Goal: Task Accomplishment & Management: Complete application form

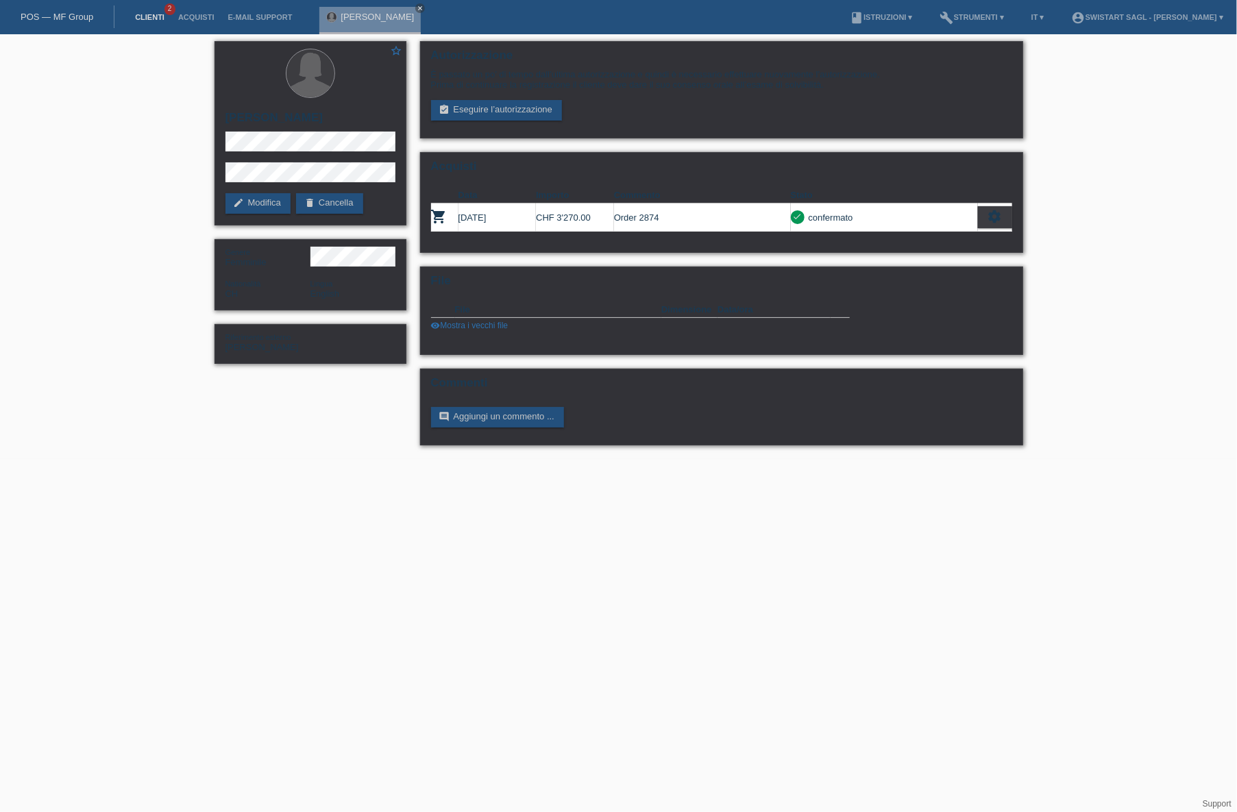
click at [153, 20] on link "Clienti" at bounding box center [149, 17] width 43 height 8
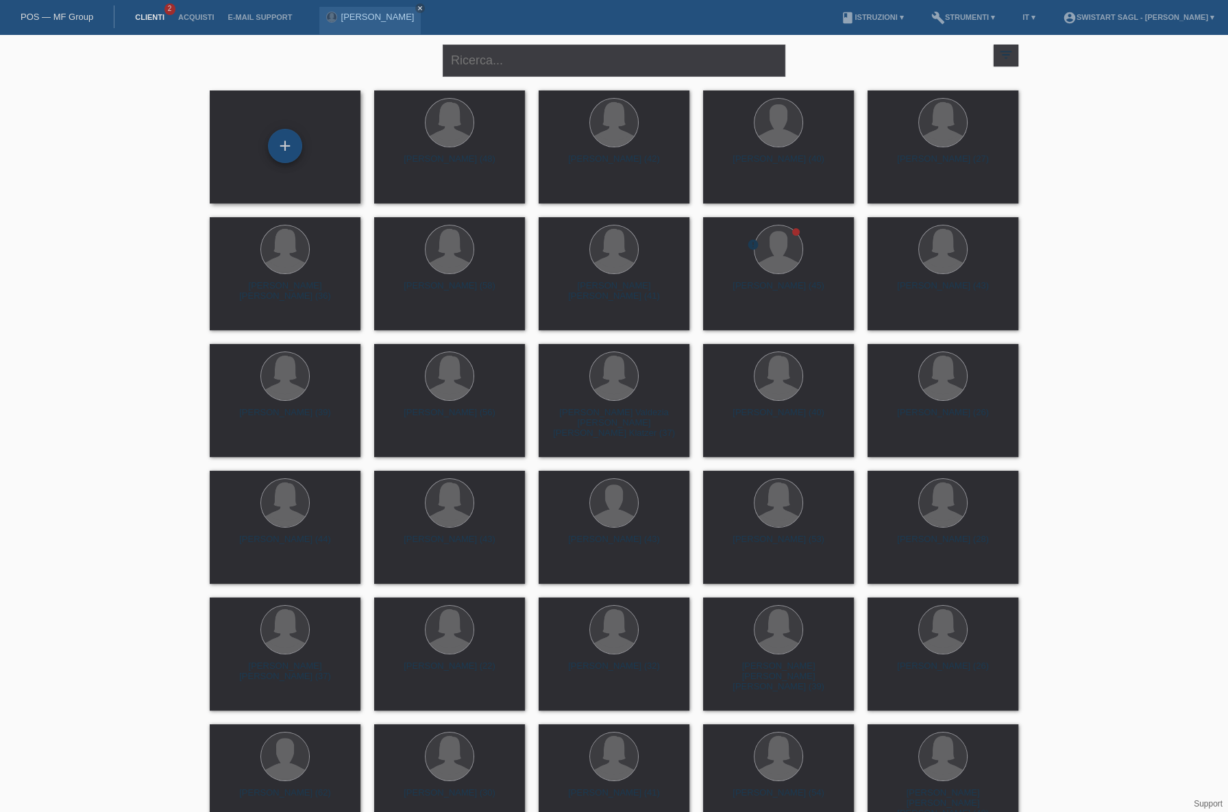
click at [287, 152] on div "+" at bounding box center [285, 146] width 34 height 34
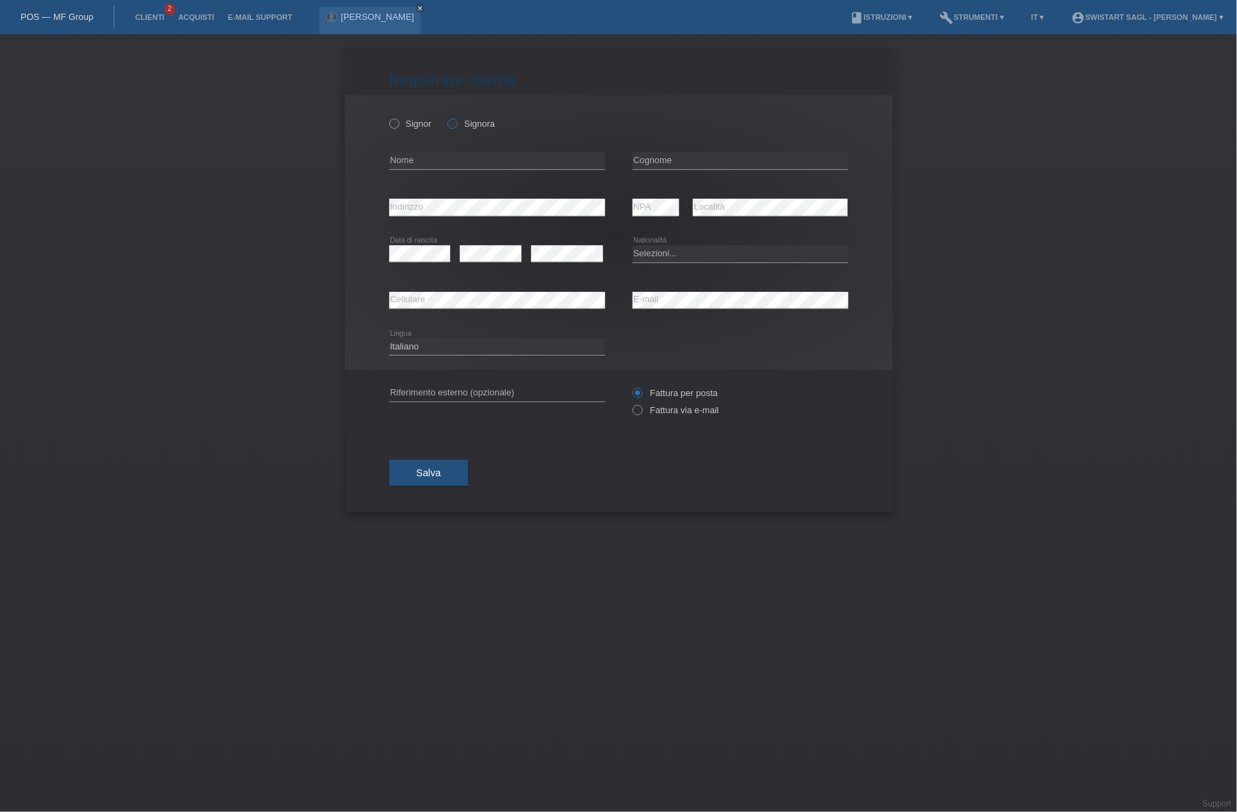
click at [445, 116] on icon at bounding box center [445, 116] width 0 height 0
click at [453, 123] on input "Signora" at bounding box center [451, 123] width 9 height 9
radio input "true"
click at [421, 167] on input "text" at bounding box center [497, 160] width 216 height 17
type input "Nasire"
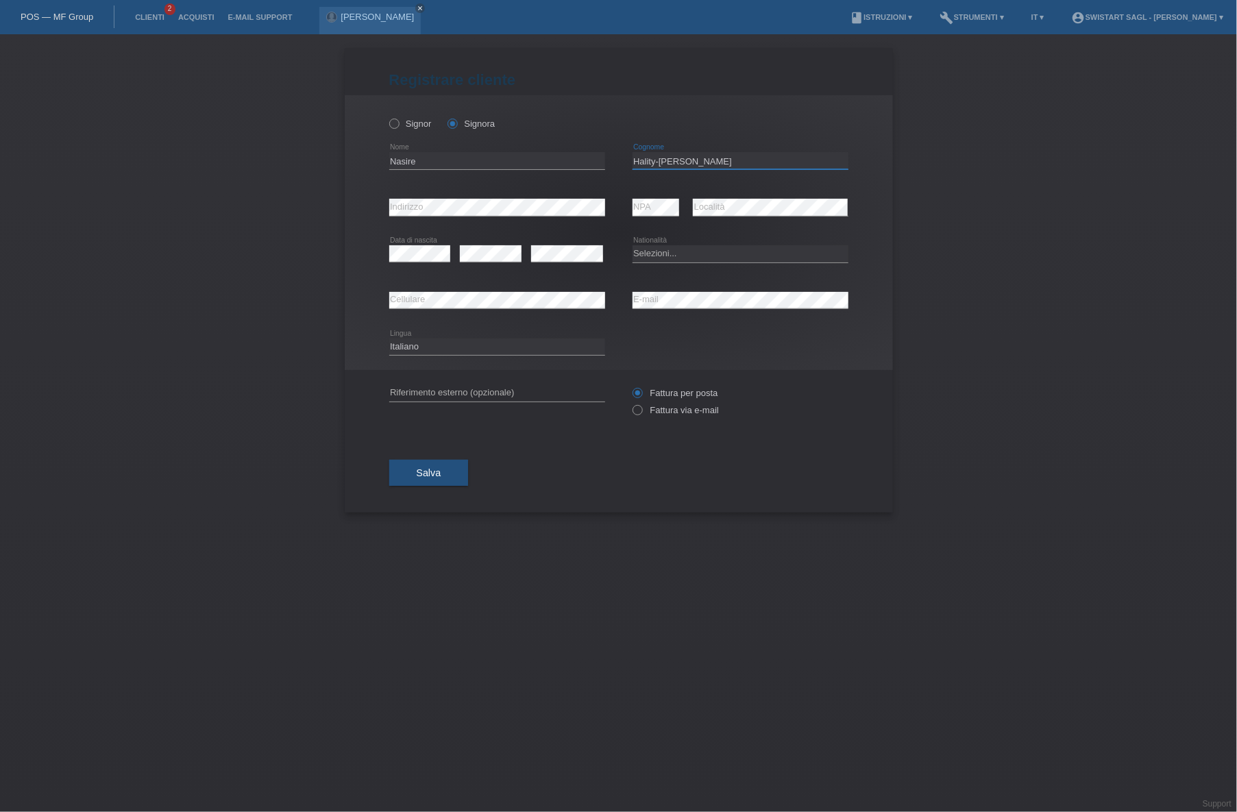
click at [655, 162] on input "Hality-Akiki" at bounding box center [740, 160] width 216 height 17
type input "[PERSON_NAME]"
click at [668, 255] on select "Selezioni... Svizzera Austria Germania Liechtenstein ------------ Afghanistan A…" at bounding box center [740, 253] width 216 height 16
select select "CH"
click at [632, 245] on select "Selezioni... Svizzera Austria Germania Liechtenstein ------------ Afghanistan A…" at bounding box center [740, 253] width 216 height 16
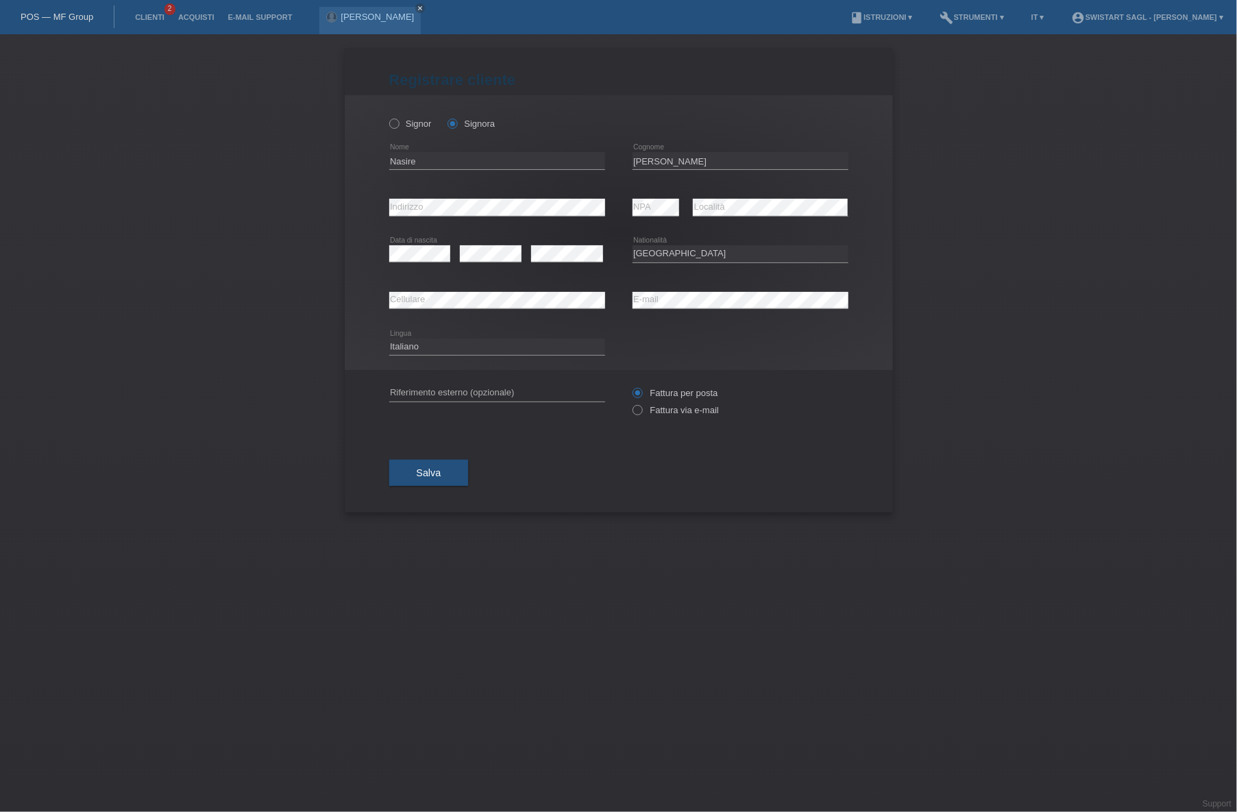
click at [1068, 308] on div "Registrare cliente Registrare cliente Registrare cliente Signor Signora Nasire …" at bounding box center [618, 423] width 1237 height 778
click at [508, 344] on select "Deutsch Français Italiano English" at bounding box center [497, 346] width 216 height 16
select select "de"
click at [389, 338] on select "Deutsch Français Italiano English" at bounding box center [497, 346] width 216 height 16
click at [923, 371] on div "Registrare cliente Registrare cliente Registrare cliente Signor Signora Nasire …" at bounding box center [618, 423] width 1237 height 778
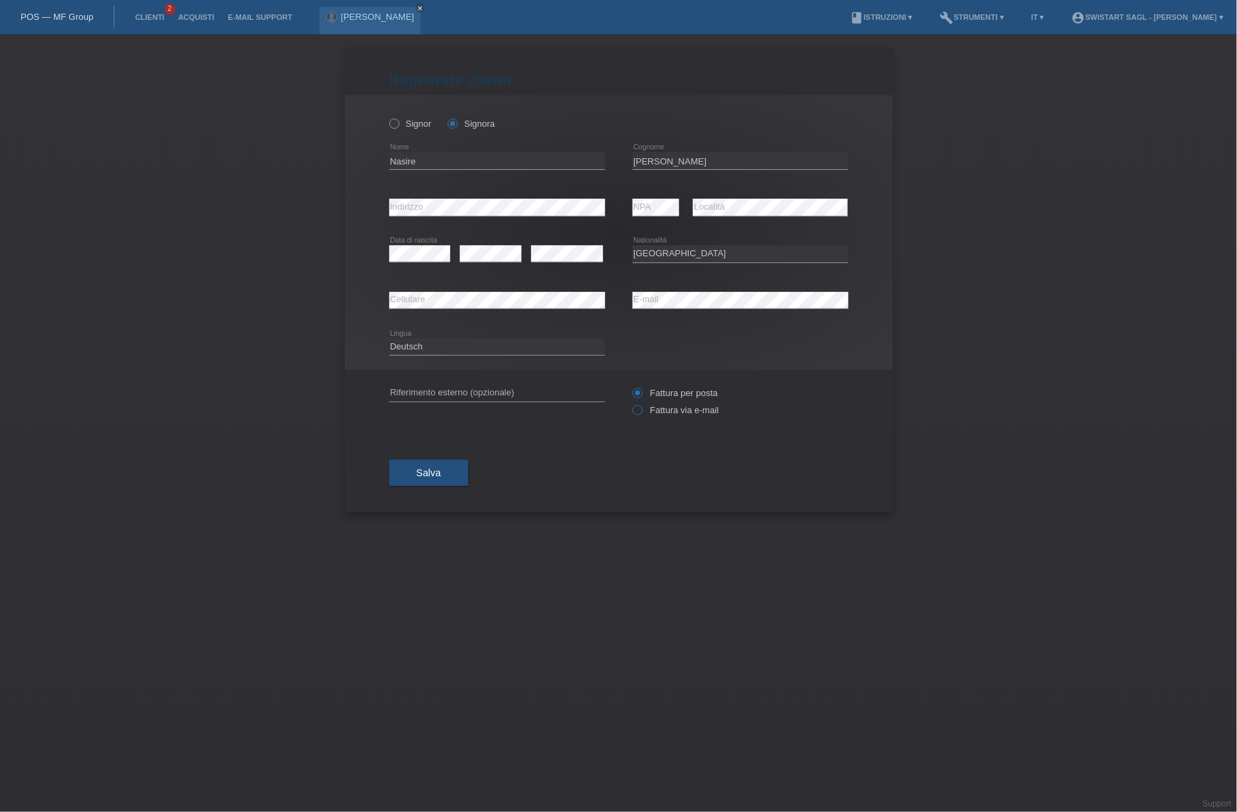
click at [683, 408] on label "Fattura via e-mail" at bounding box center [675, 410] width 86 height 10
click at [641, 408] on input "Fattura via e-mail" at bounding box center [636, 413] width 9 height 17
radio input "true"
click at [517, 394] on input "text" at bounding box center [497, 392] width 216 height 17
type input "Nasire Haliti"
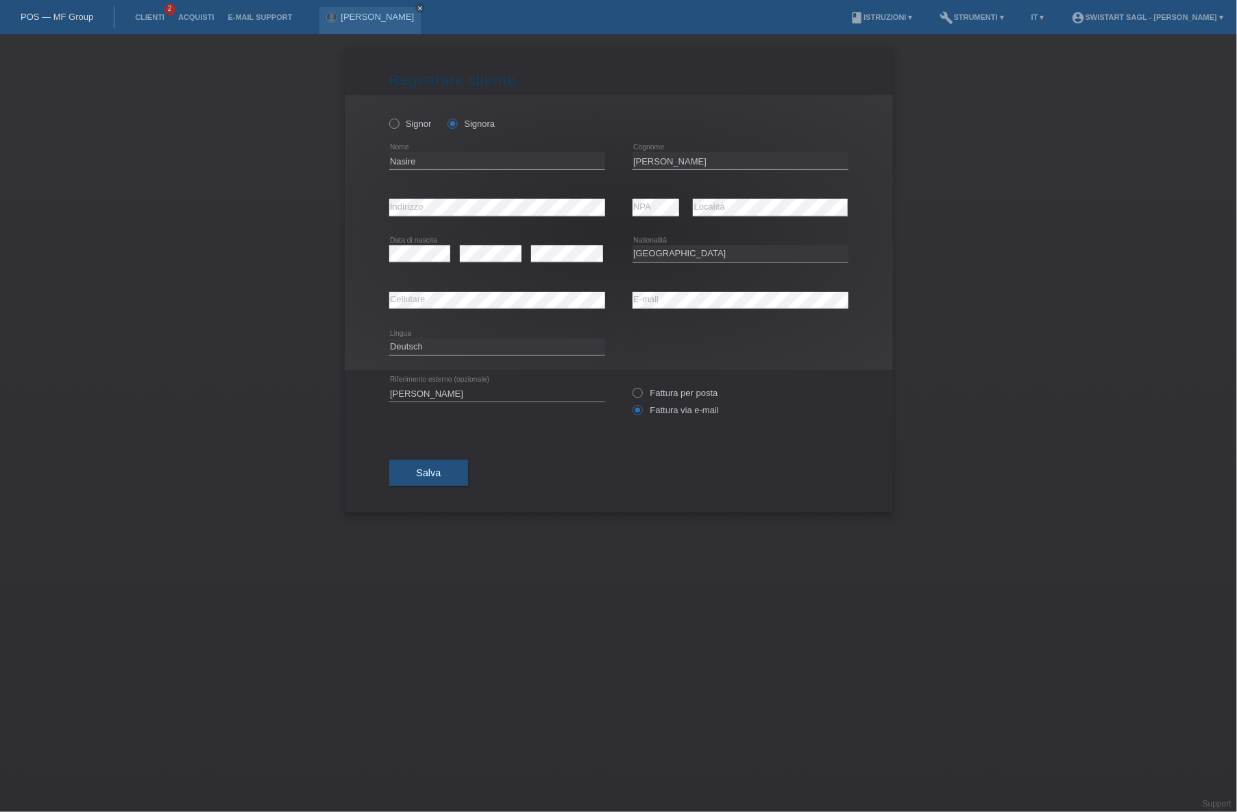
click at [445, 477] on button "Salva" at bounding box center [428, 473] width 79 height 26
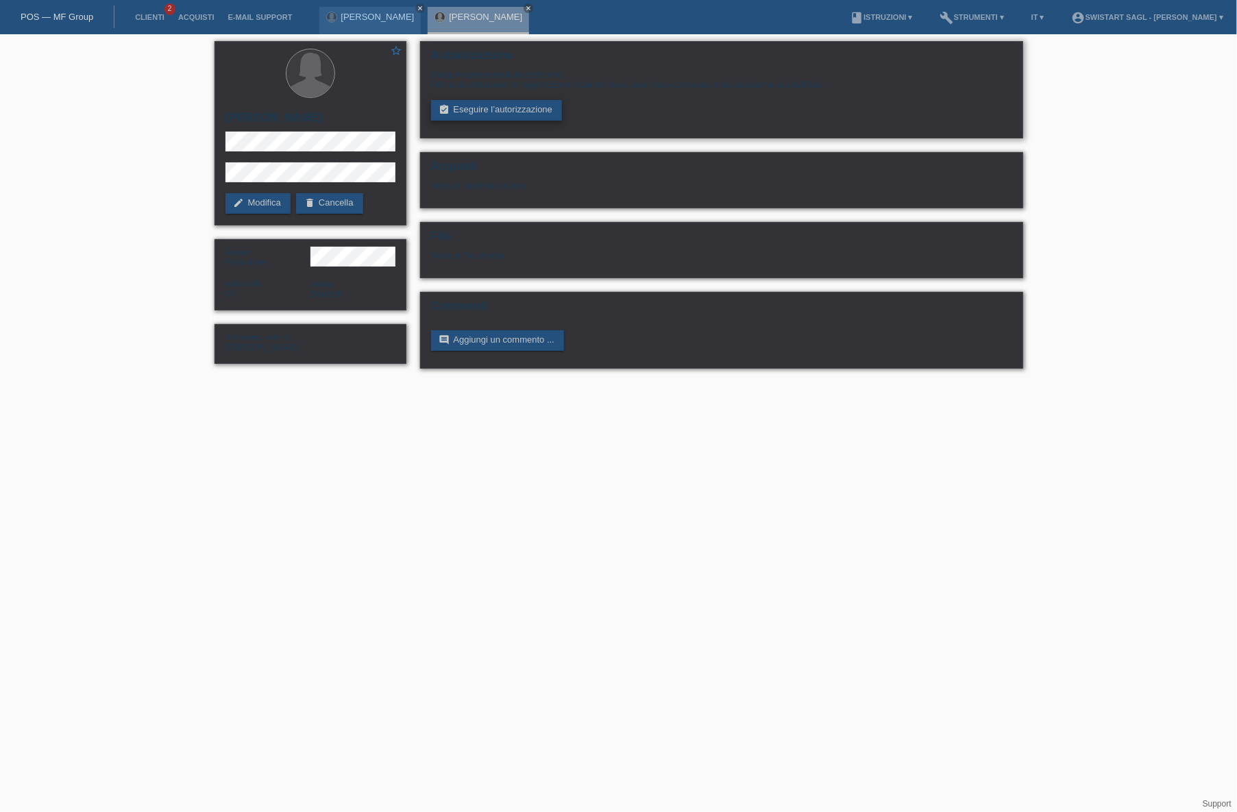
click at [528, 112] on link "assignment_turned_in Eseguire l’autorizzazione" at bounding box center [497, 110] width 132 height 21
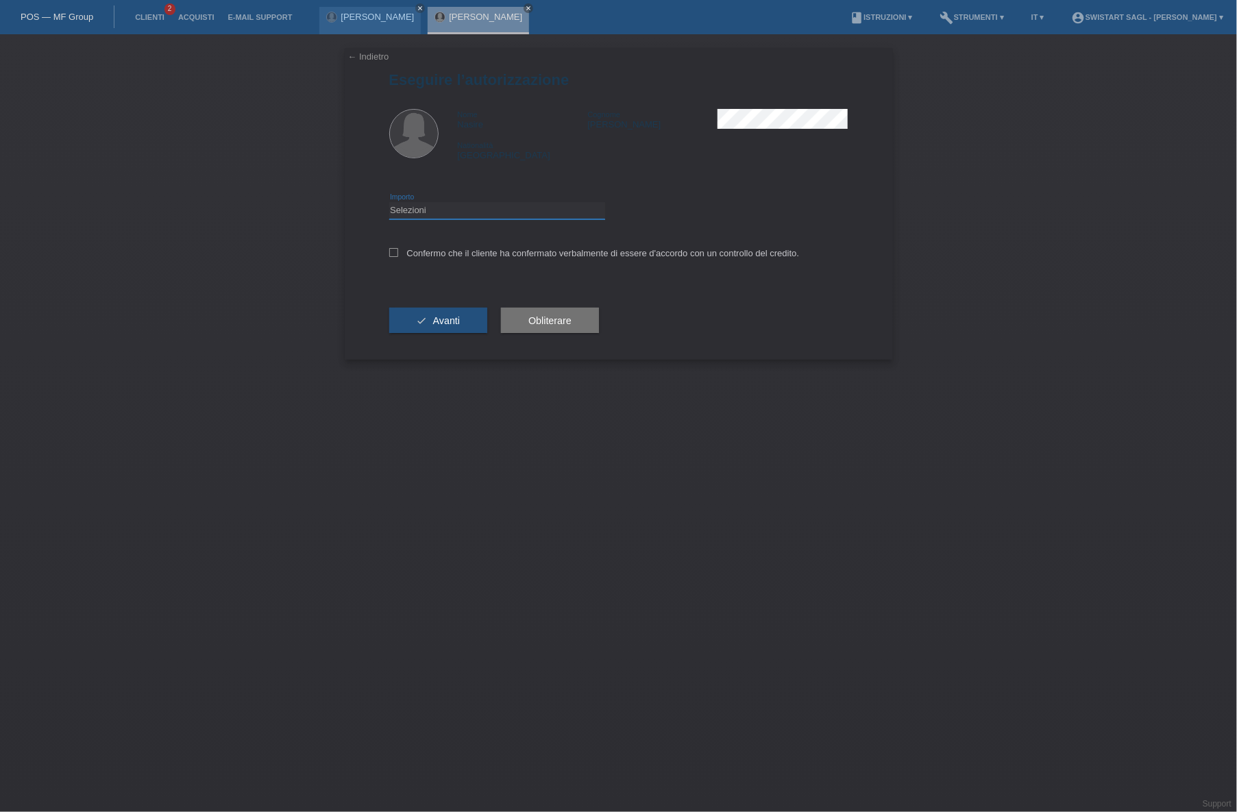
click at [507, 206] on select "Selezioni CHF 1.00 - CHF 499.00 CHF 500.00 - CHF 1'999.00 CHF 2'000.00 - CHF 7'…" at bounding box center [497, 210] width 216 height 16
select select "3"
click at [389, 202] on select "Selezioni CHF 1.00 - CHF 499.00 CHF 500.00 - CHF 1'999.00 CHF 2'000.00 - CHF 7'…" at bounding box center [497, 210] width 216 height 16
click at [432, 246] on div "Confermo che il cliente ha confermato verbalmente di essere d'accordo con un co…" at bounding box center [618, 257] width 459 height 47
click at [445, 249] on label "Confermo che il cliente ha confermato verbalmente di essere d'accordo con un co…" at bounding box center [594, 253] width 410 height 10
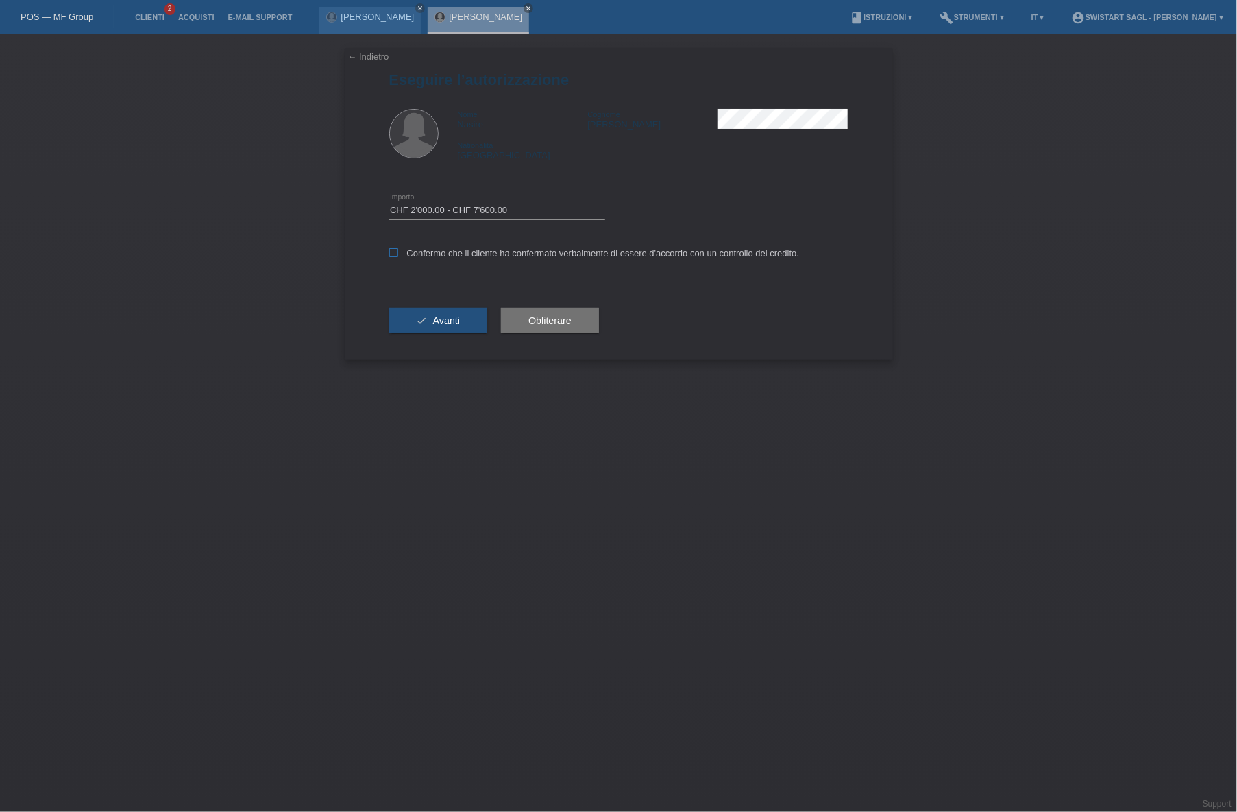
click at [398, 249] on input "Confermo che il cliente ha confermato verbalmente di essere d'accordo con un co…" at bounding box center [393, 252] width 9 height 9
checkbox input "true"
click at [438, 310] on button "check Avanti" at bounding box center [438, 321] width 99 height 26
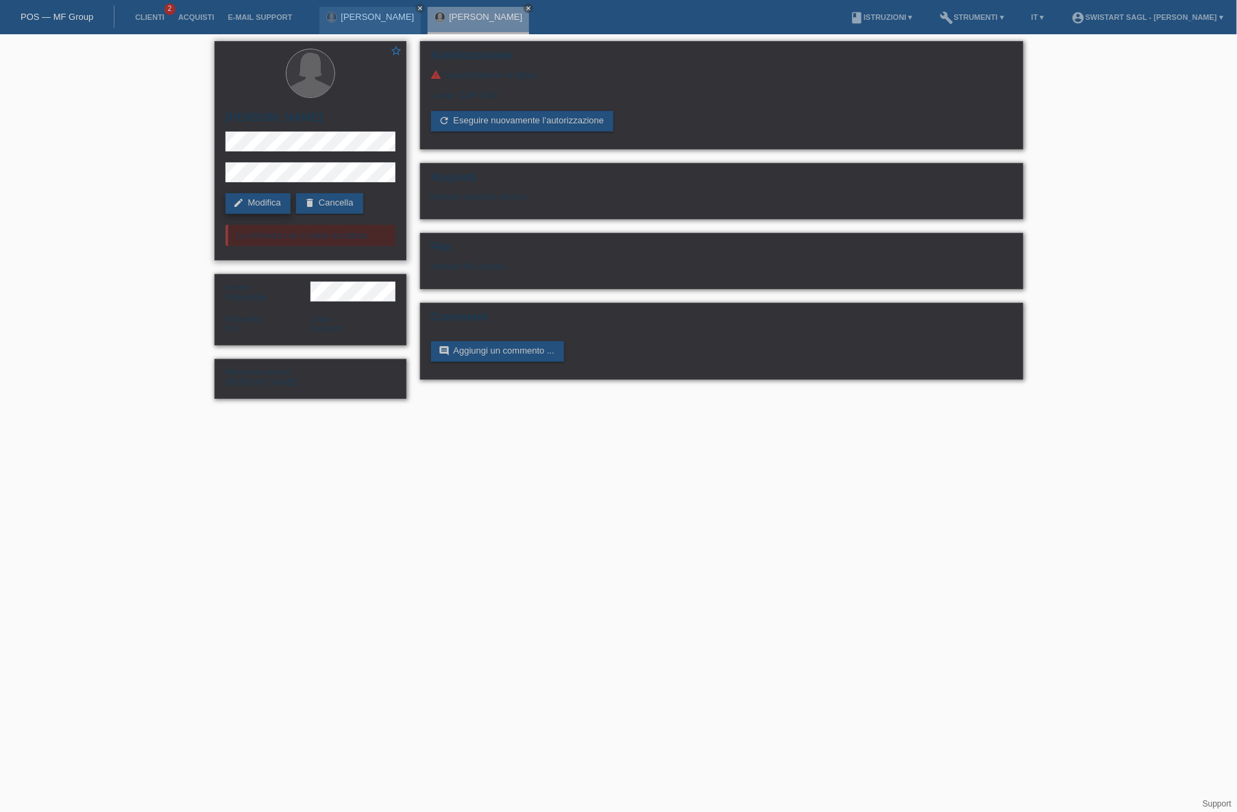
click at [260, 206] on link "edit Modifica" at bounding box center [257, 203] width 65 height 21
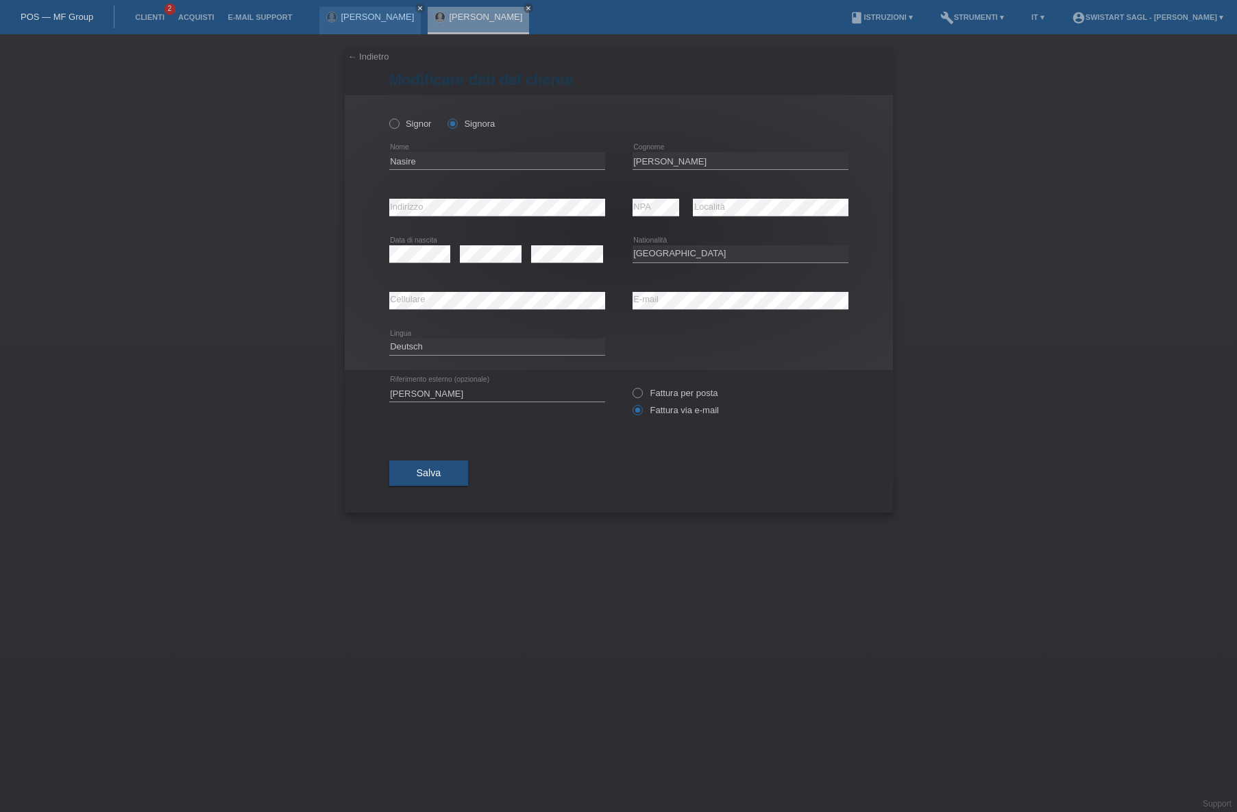
select select "CH"
drag, startPoint x: 651, startPoint y: 160, endPoint x: 787, endPoint y: 150, distance: 136.7
click at [769, 157] on input "Haliti-Akiki" at bounding box center [740, 160] width 216 height 17
type input "Haliti"
click at [432, 480] on button "Salva" at bounding box center [428, 473] width 79 height 26
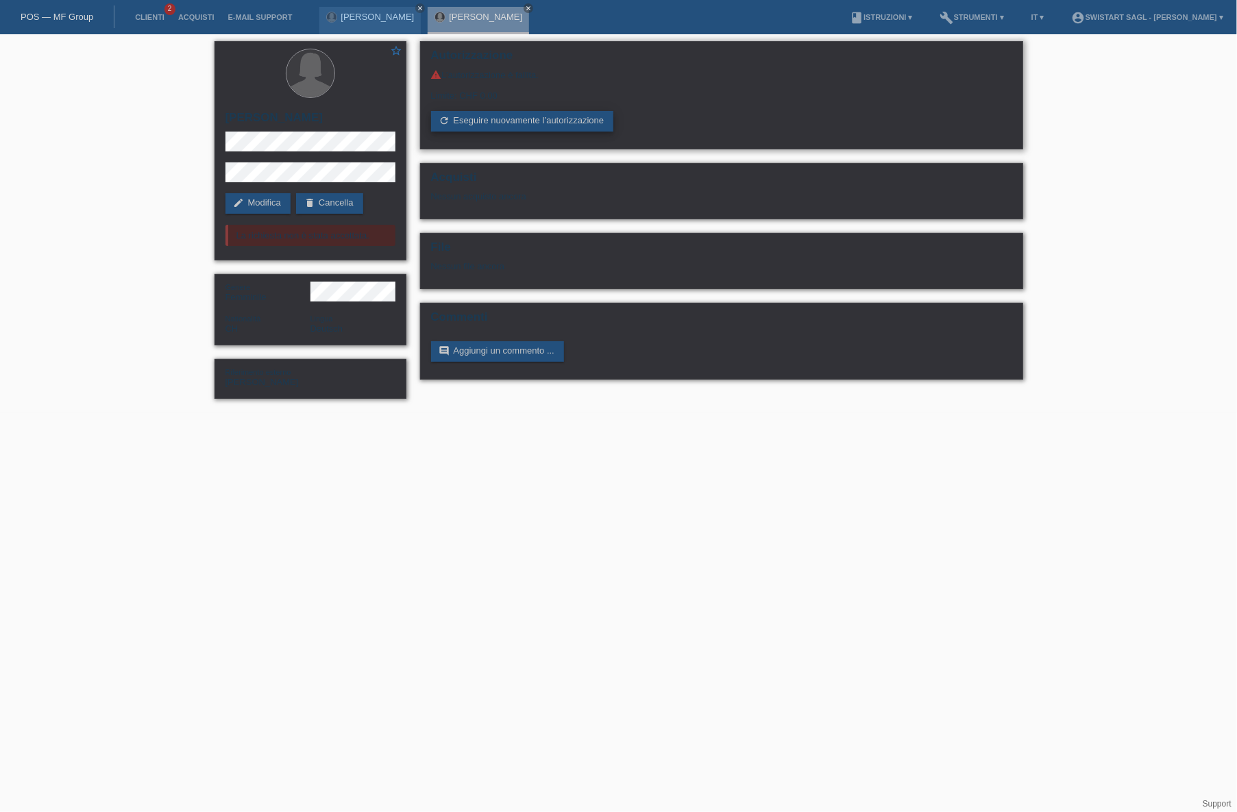
click at [497, 121] on link "refresh Eseguire nuovamente l’autorizzazione" at bounding box center [522, 121] width 183 height 21
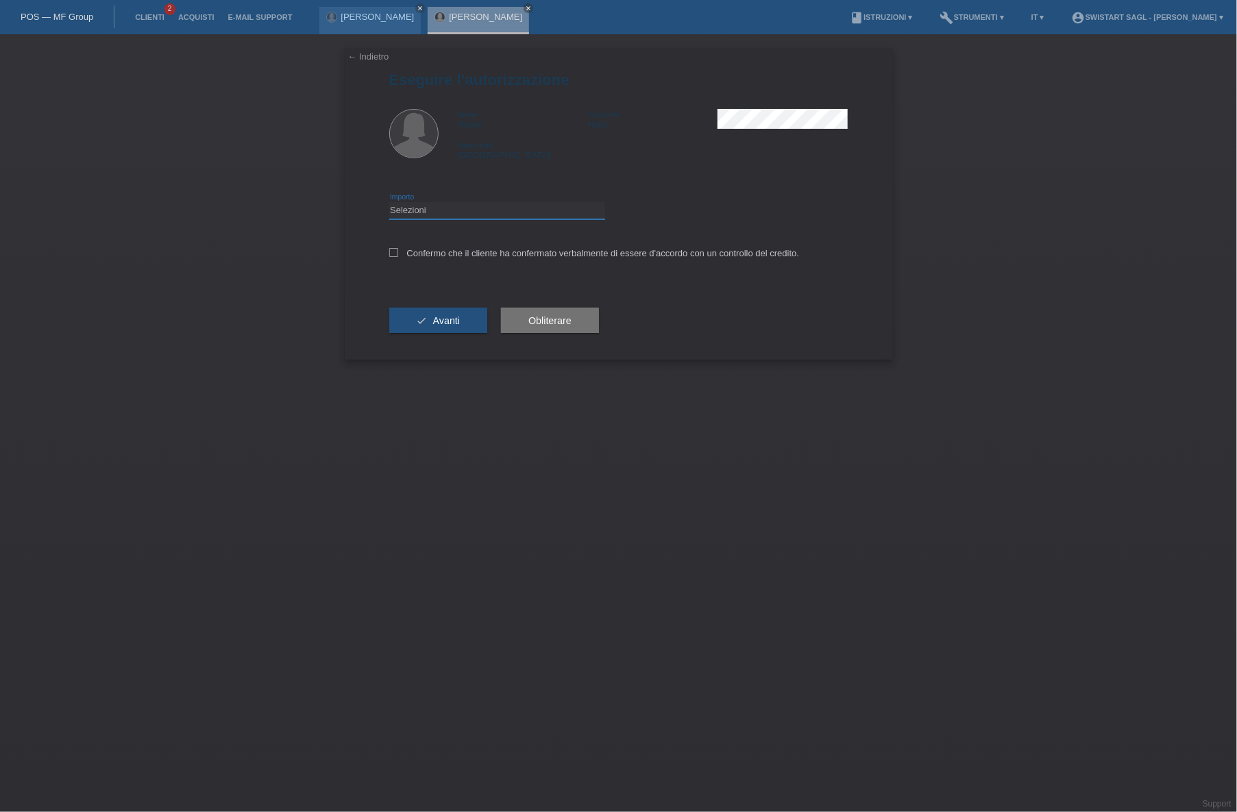
click at [517, 212] on select "Selezioni CHF 1.00 - CHF 499.00 CHF 500.00 - CHF 1'999.00 CHF 2'000.00 - CHF 7'…" at bounding box center [497, 210] width 216 height 16
select select "3"
click at [389, 202] on select "Selezioni CHF 1.00 - CHF 499.00 CHF 500.00 - CHF 1'999.00 CHF 2'000.00 - CHF 7'…" at bounding box center [497, 210] width 216 height 16
click at [412, 258] on div "Confermo che il cliente ha confermato verbalmente di essere d'accordo con un co…" at bounding box center [618, 257] width 459 height 47
click at [390, 251] on icon at bounding box center [393, 252] width 9 height 9
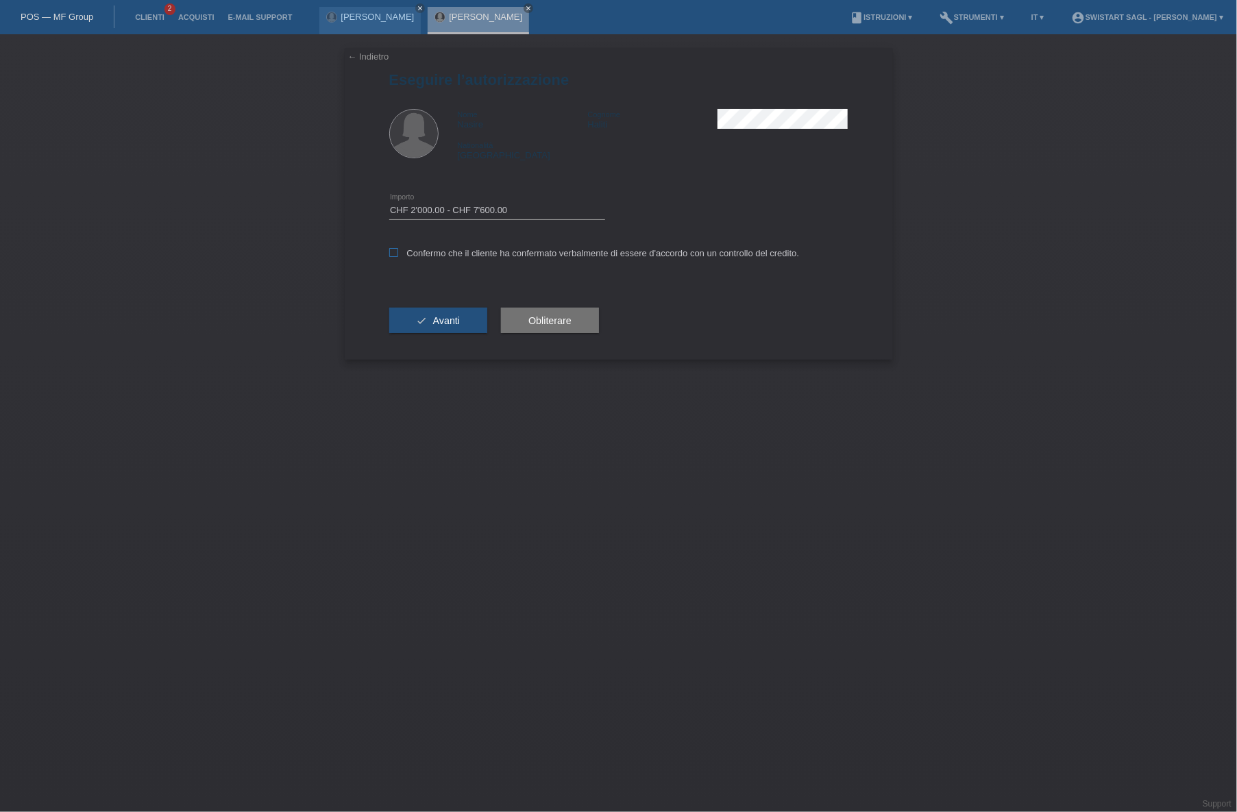
click at [390, 251] on input "Confermo che il cliente ha confermato verbalmente di essere d'accordo con un co…" at bounding box center [393, 252] width 9 height 9
checkbox input "true"
click at [434, 330] on button "check Avanti" at bounding box center [438, 321] width 99 height 26
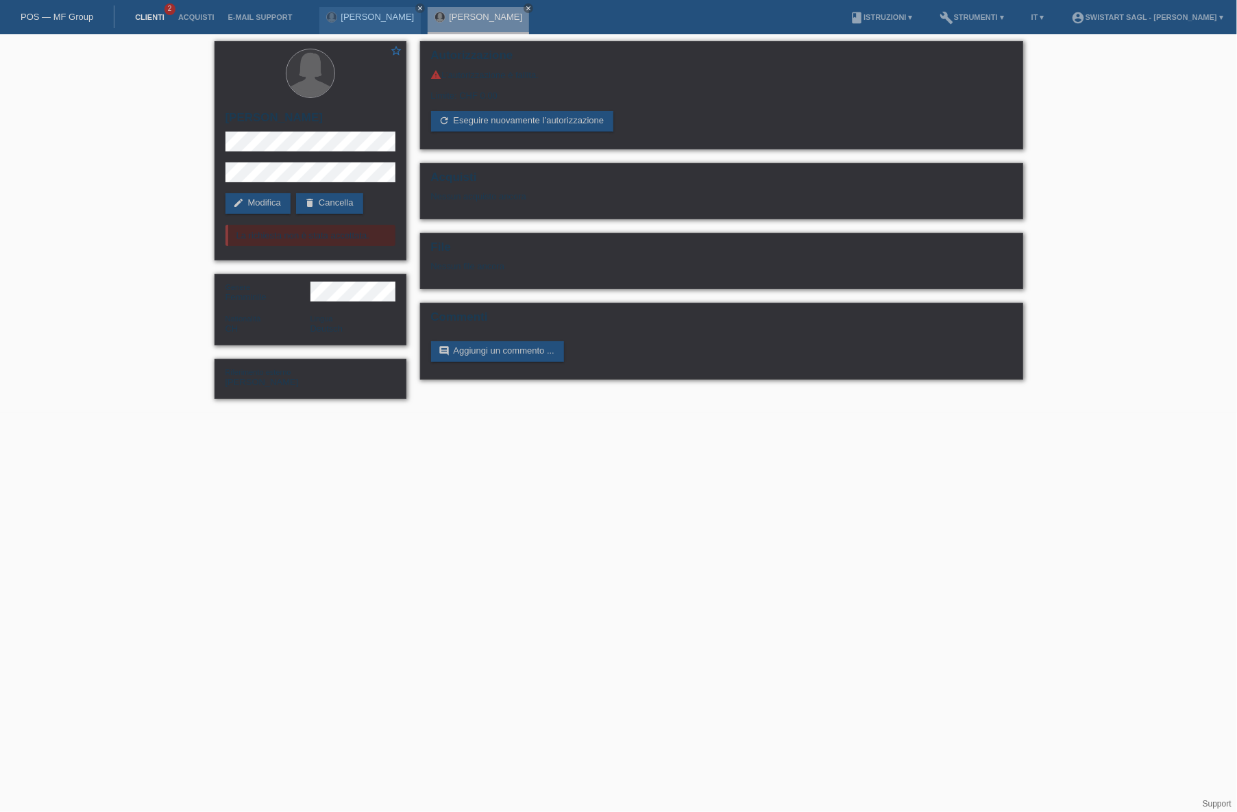
click at [156, 19] on link "Clienti" at bounding box center [149, 17] width 43 height 8
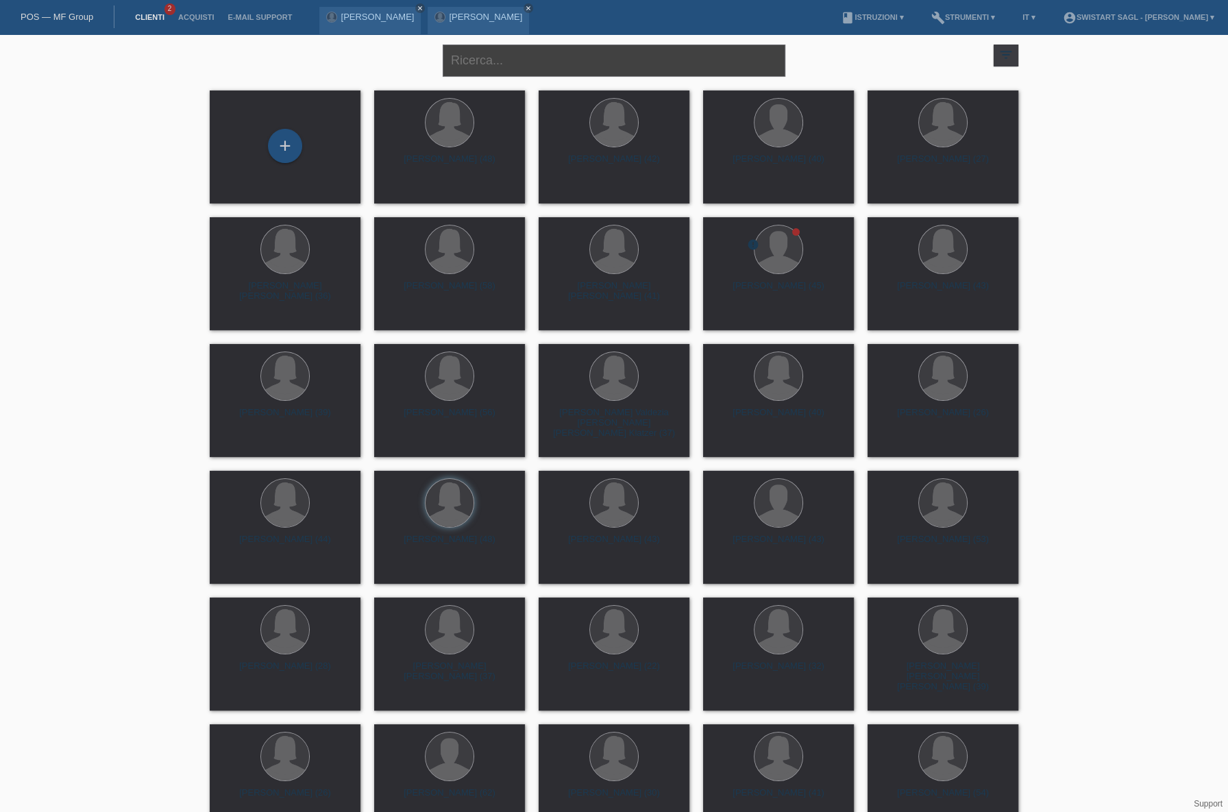
click at [525, 64] on input "text" at bounding box center [614, 61] width 343 height 32
type input "nasire"
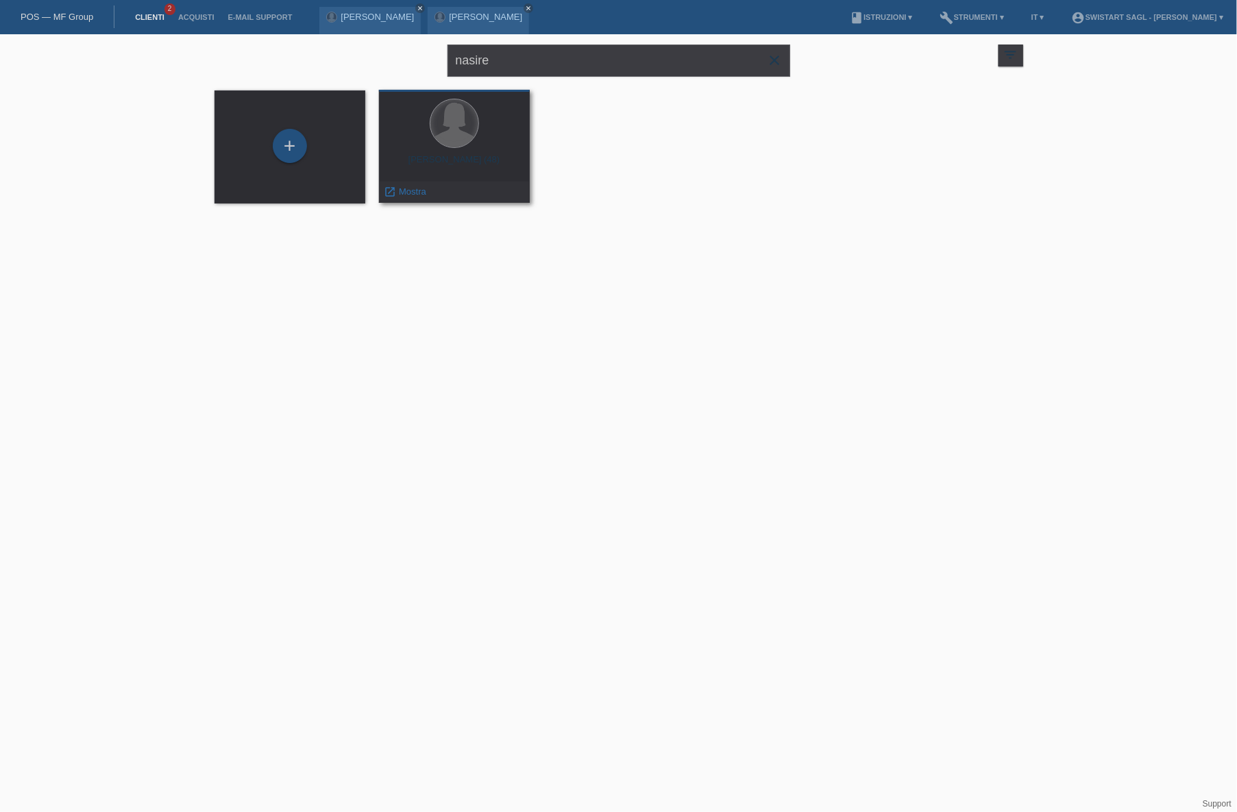
click at [456, 147] on div at bounding box center [454, 123] width 49 height 49
click at [476, 159] on div "[PERSON_NAME] (48)" at bounding box center [454, 165] width 129 height 22
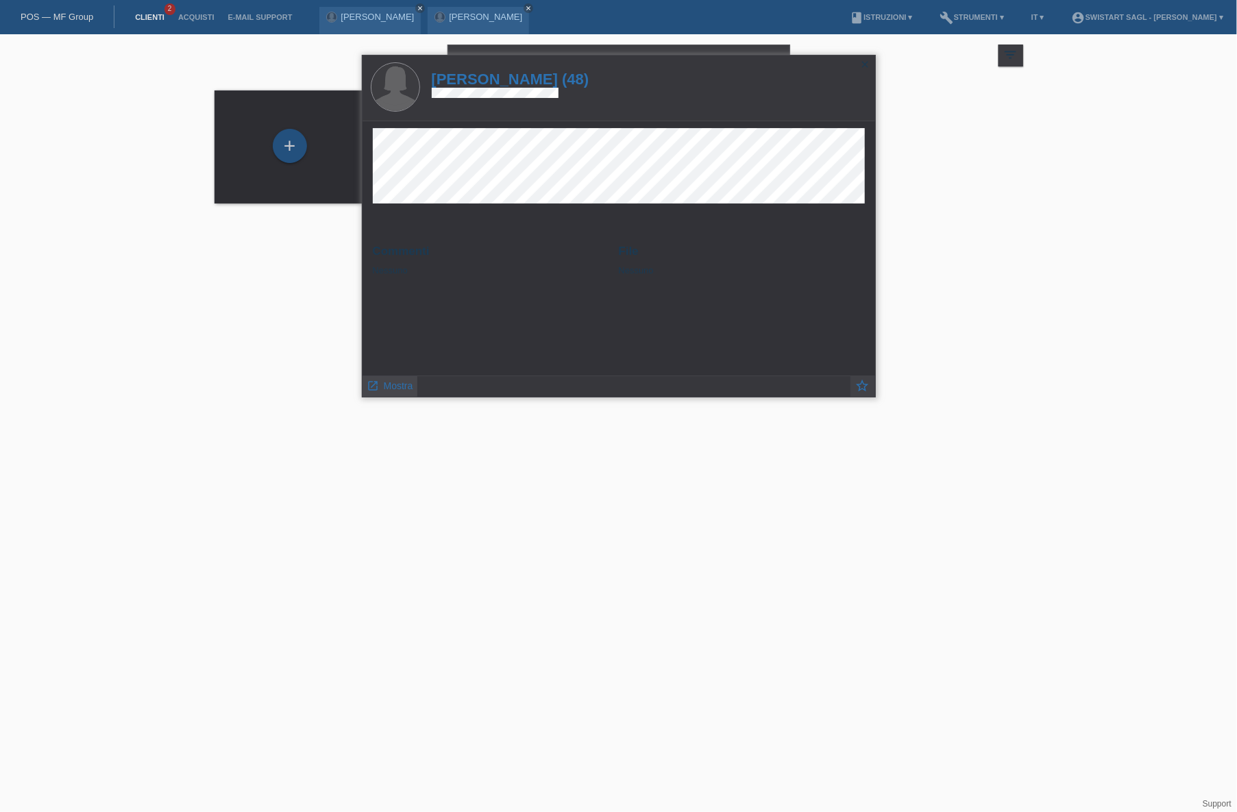
click at [415, 389] on div "launch Mostra" at bounding box center [389, 386] width 55 height 21
click at [402, 386] on span "Mostra" at bounding box center [398, 385] width 29 height 11
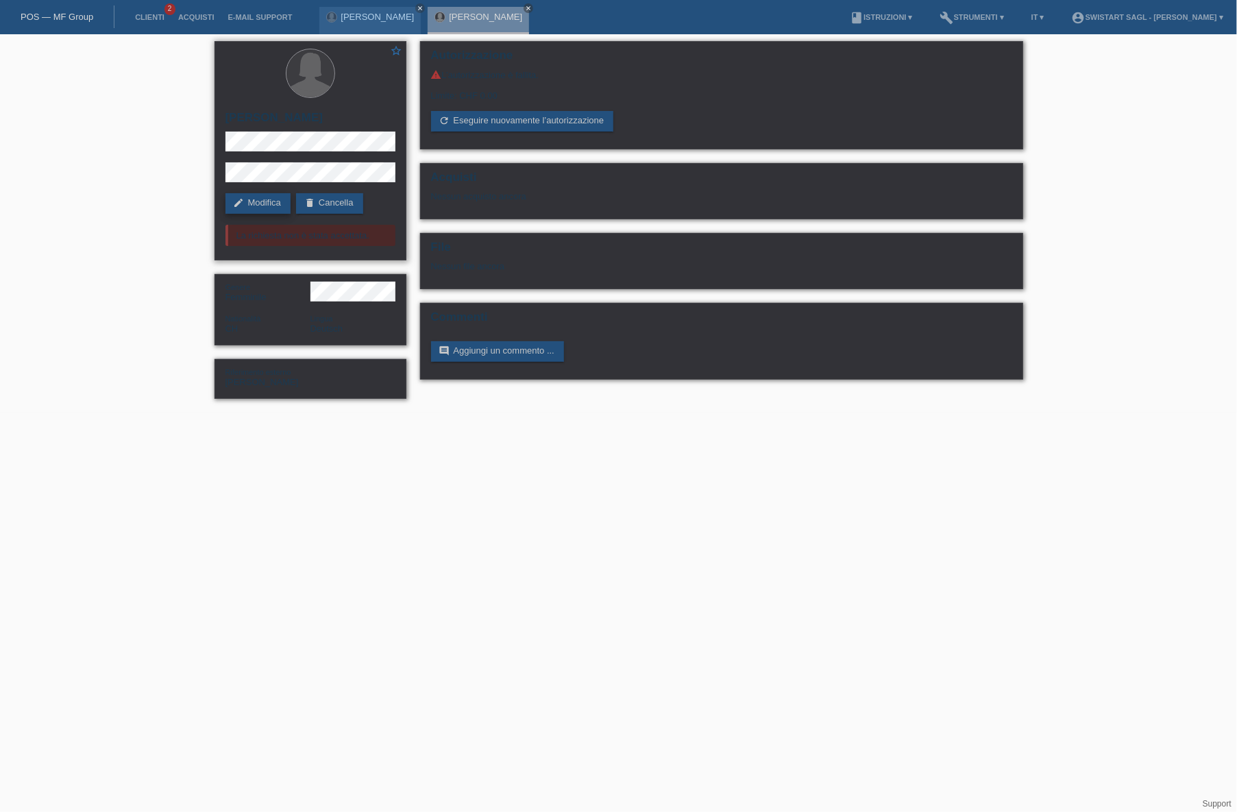
click at [279, 199] on link "edit Modifica" at bounding box center [257, 203] width 65 height 21
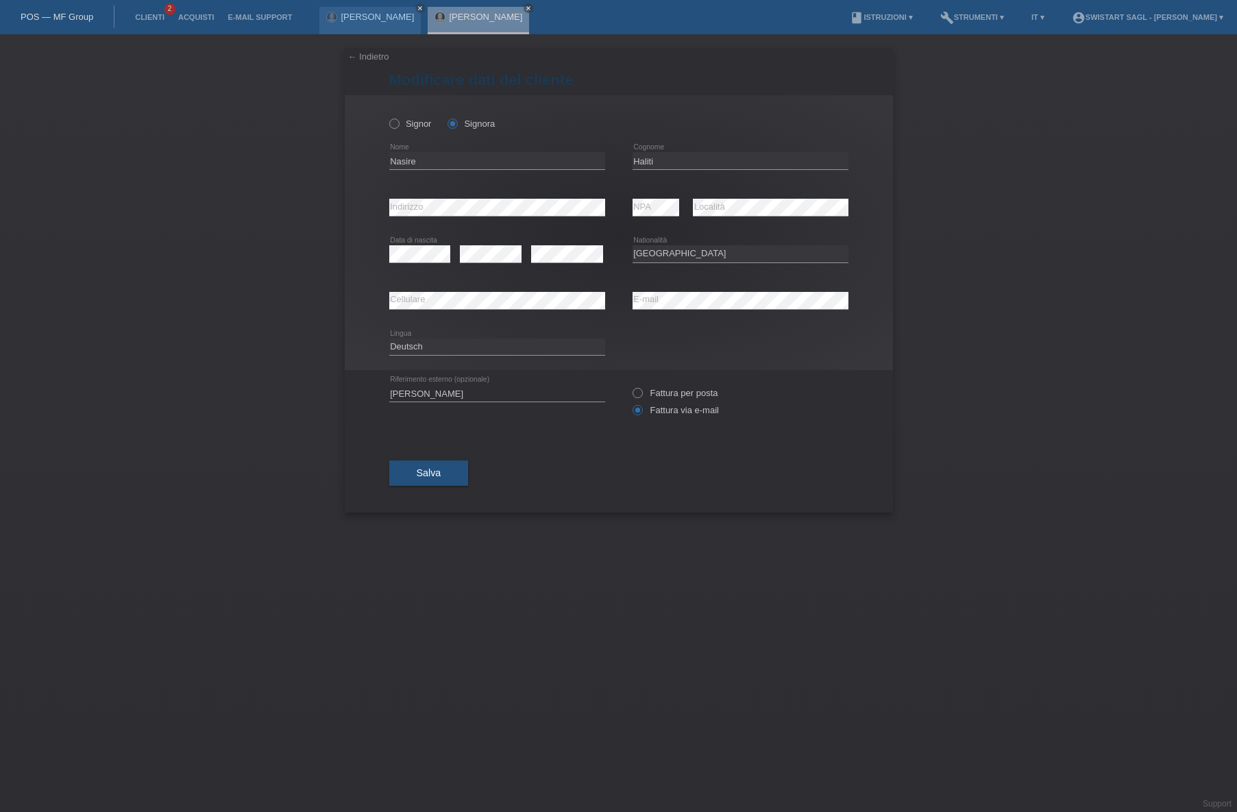
select select "CH"
click at [396, 158] on input "Nasire" at bounding box center [497, 160] width 216 height 17
paste input "ergim"
type input "Nergim"
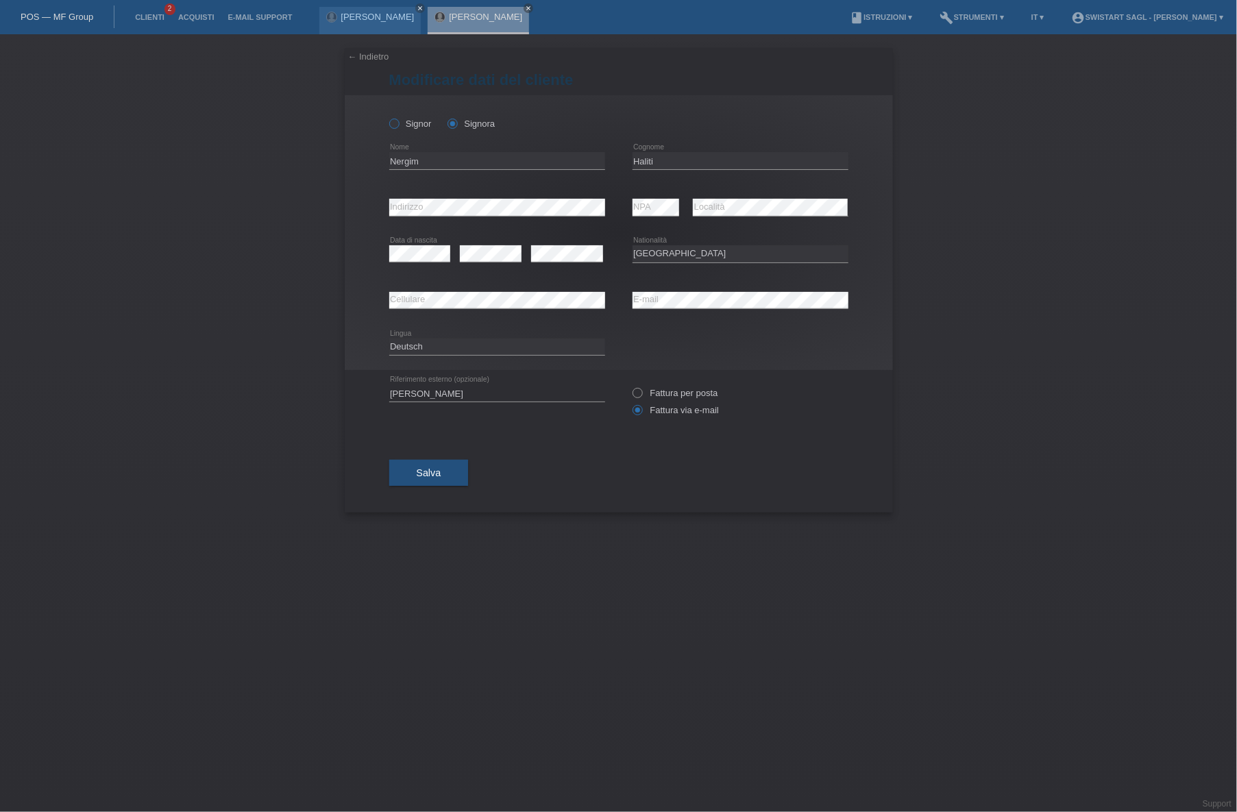
click at [386, 116] on icon at bounding box center [386, 116] width 0 height 0
click at [393, 121] on input "Signor" at bounding box center [393, 123] width 9 height 9
radio input "true"
click at [275, 249] on div "← Indietro Modificare dati del cliente Signor Signora Nergim NPA" at bounding box center [618, 423] width 1237 height 778
click at [991, 327] on div "← Indietro Modificare dati del cliente Signor Signora Nergim NPA" at bounding box center [618, 423] width 1237 height 778
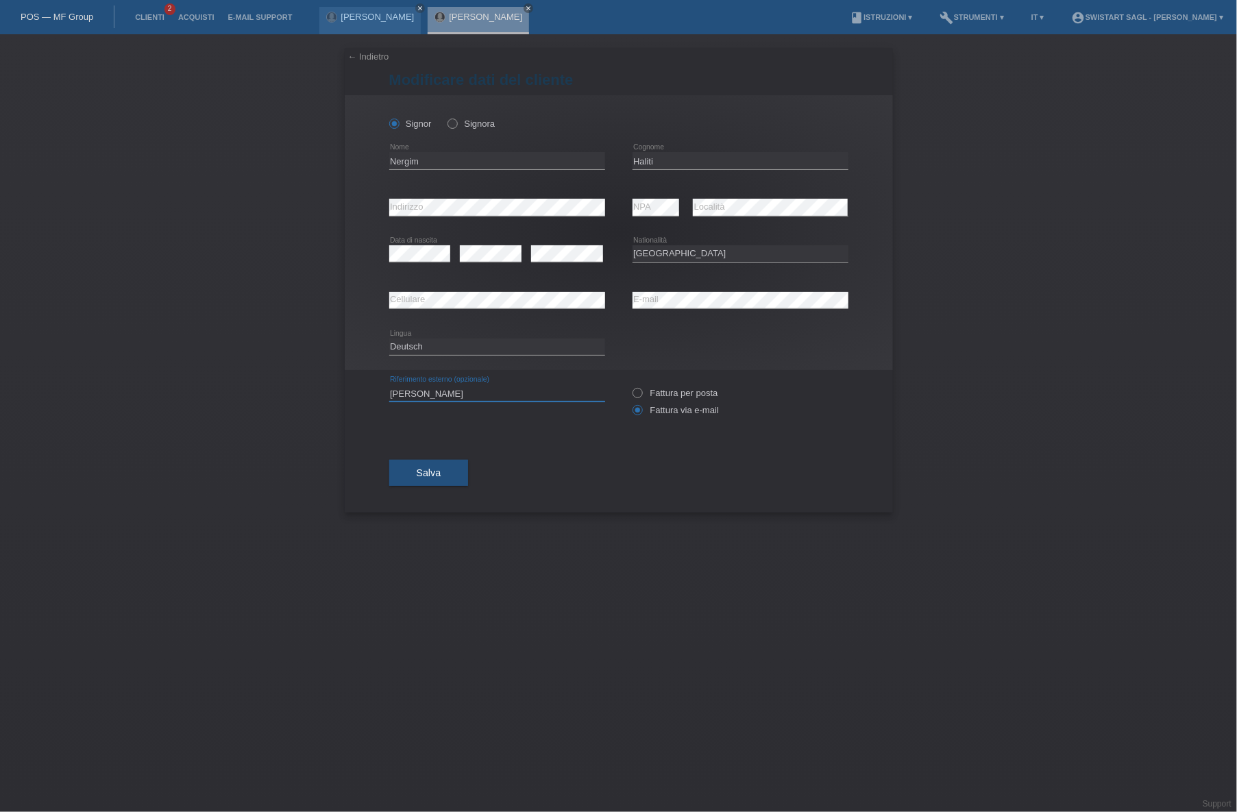
click at [399, 391] on input "Nasire Haliti" at bounding box center [497, 392] width 216 height 17
type input "Nergim Haliti"
click at [445, 471] on button "Salva" at bounding box center [428, 473] width 79 height 26
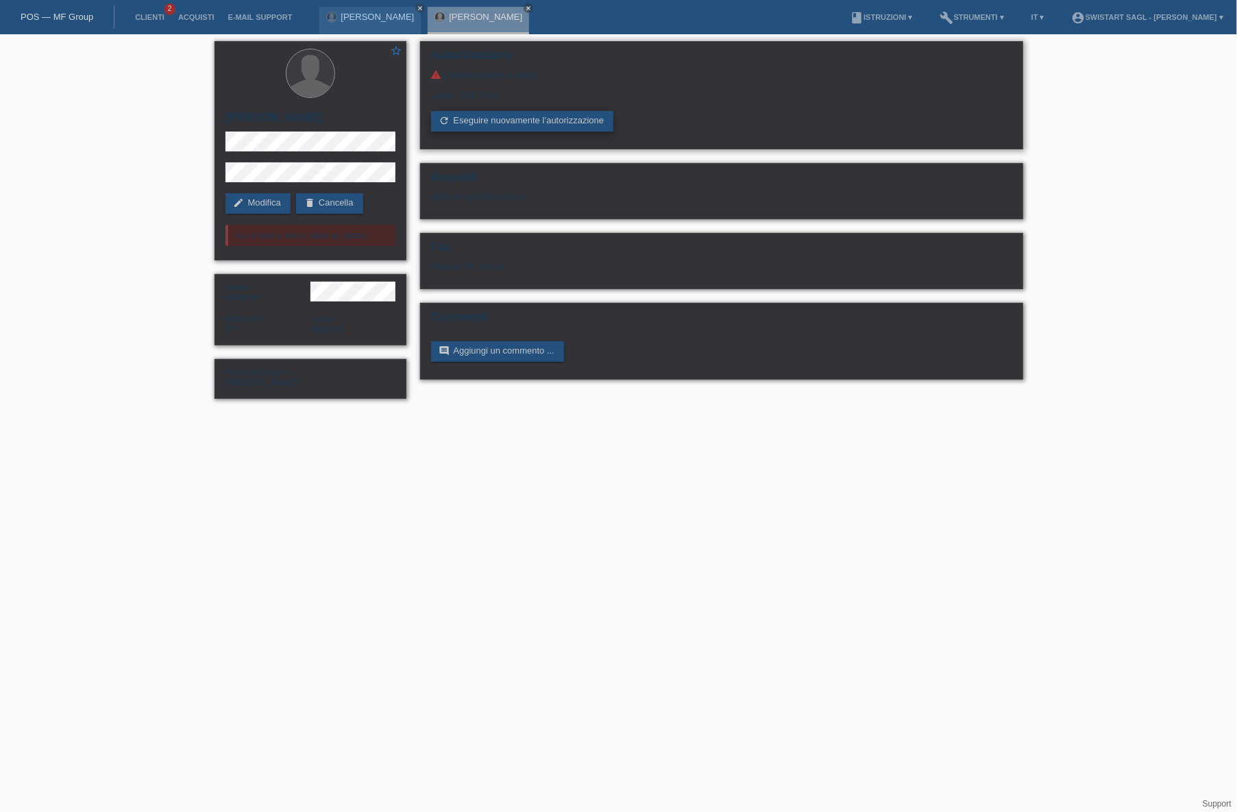
click at [503, 119] on link "refresh Eseguire nuovamente l’autorizzazione" at bounding box center [522, 121] width 183 height 21
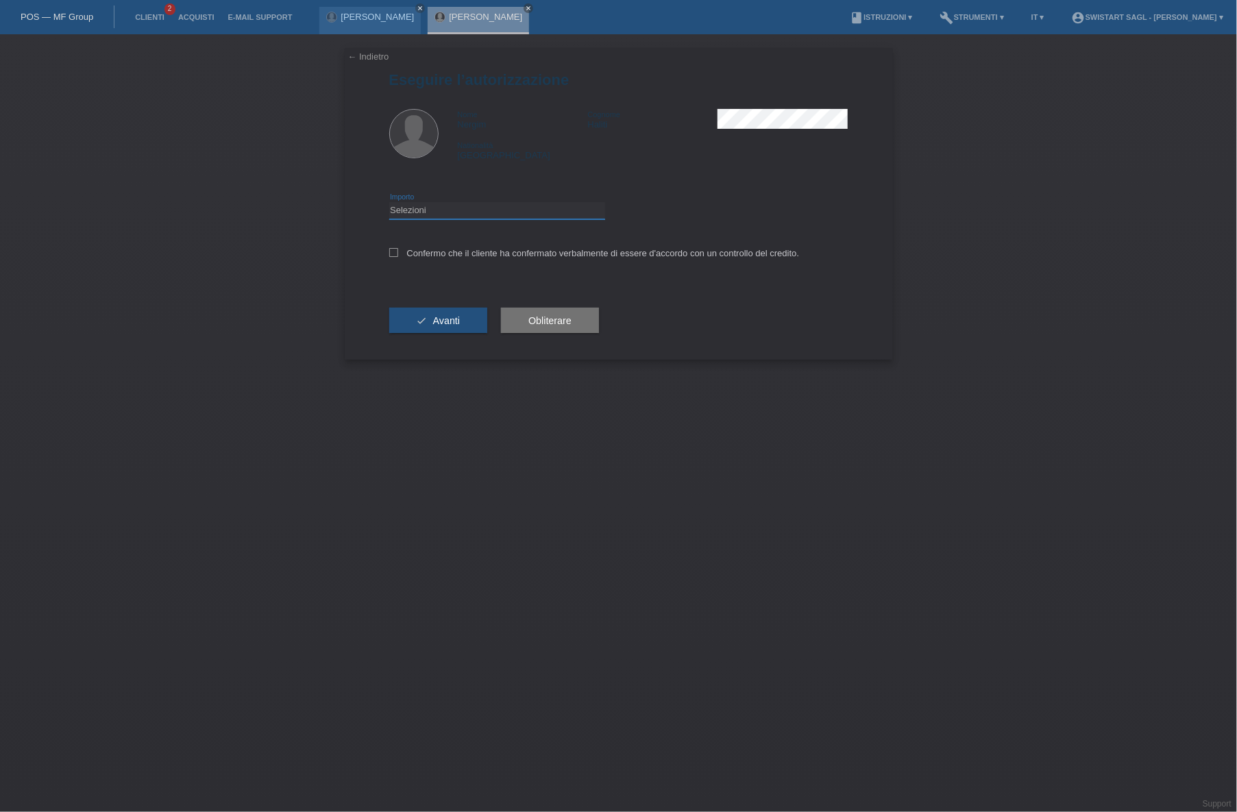
click at [420, 211] on select "Selezioni CHF 1.00 - CHF 499.00 CHF 500.00 - CHF 1'999.00 CHF 2'000.00 - CHF 7'…" at bounding box center [497, 210] width 216 height 16
select select "3"
click at [389, 202] on select "Selezioni CHF 1.00 - CHF 499.00 CHF 500.00 - CHF 1'999.00 CHF 2'000.00 - CHF 7'…" at bounding box center [497, 210] width 216 height 16
click at [395, 251] on icon at bounding box center [393, 252] width 9 height 9
click at [395, 251] on input "Confermo che il cliente ha confermato verbalmente di essere d'accordo con un co…" at bounding box center [393, 252] width 9 height 9
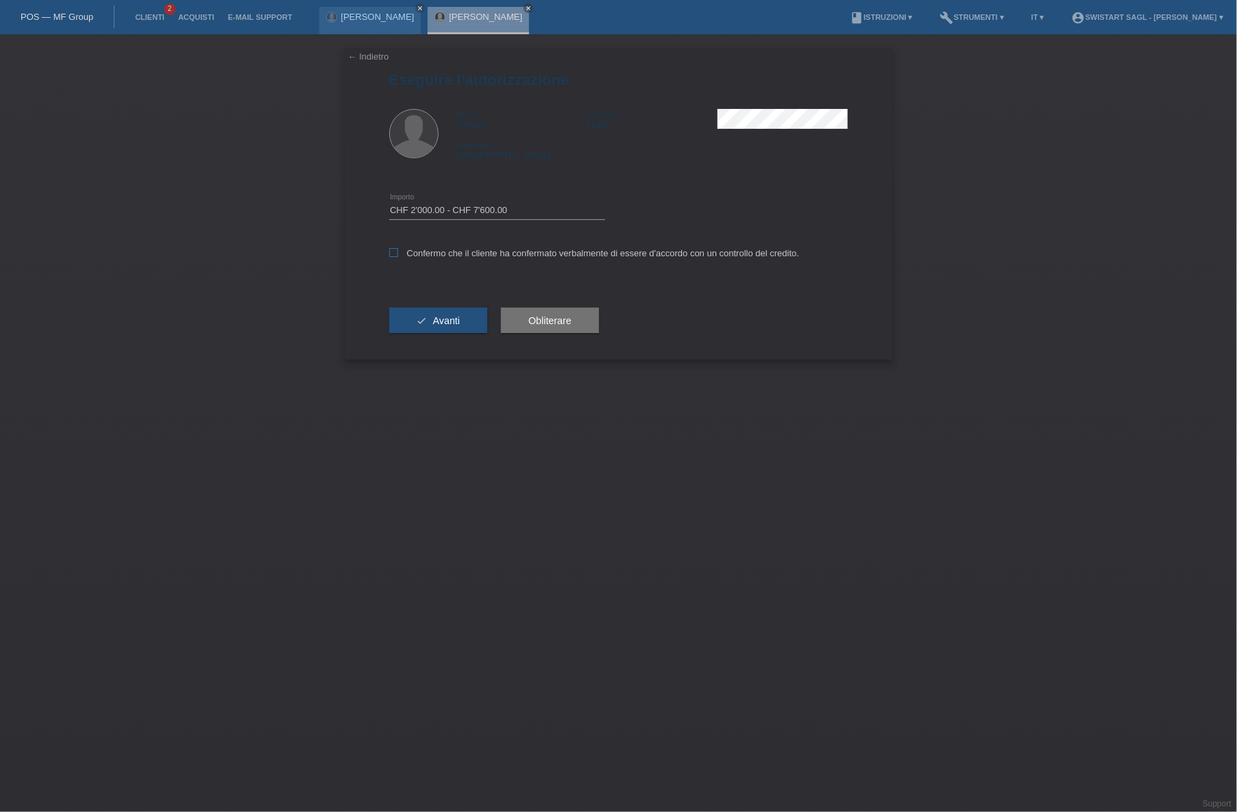
checkbox input "true"
click at [419, 317] on button "check Avanti" at bounding box center [438, 321] width 99 height 26
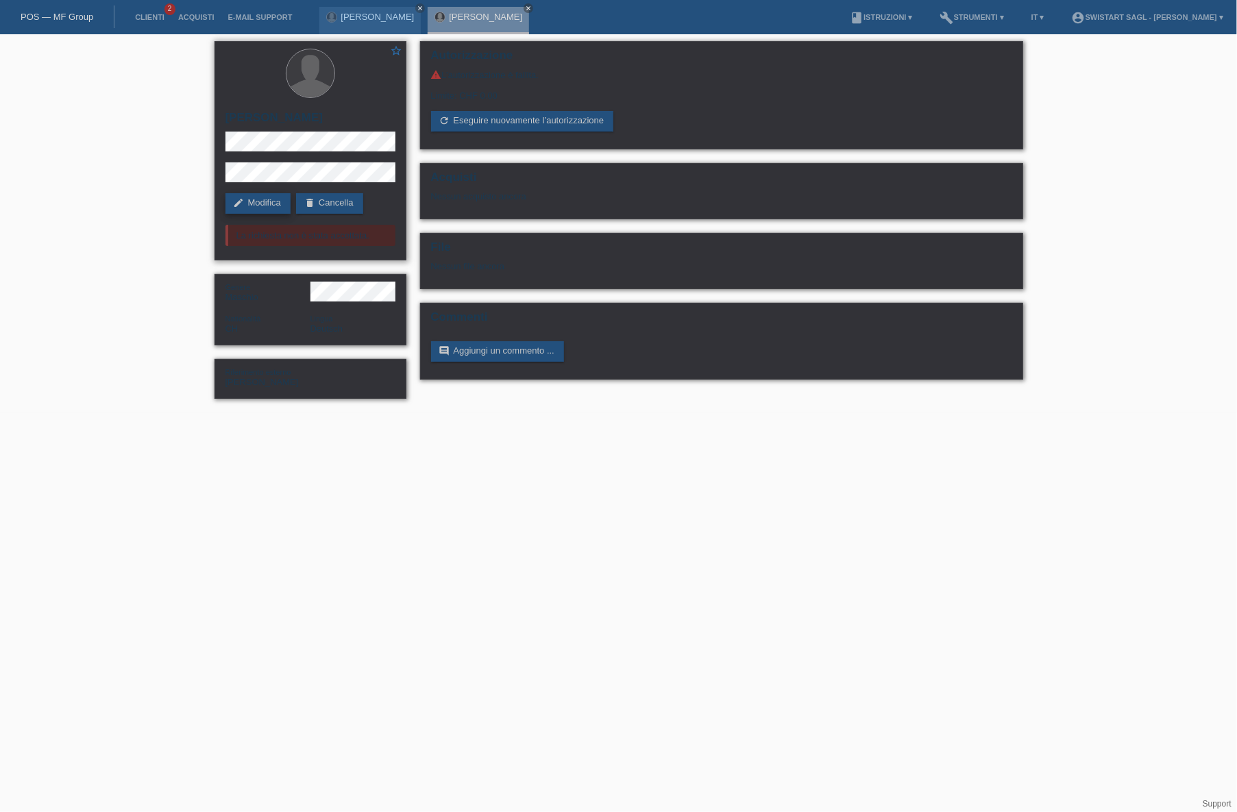
click at [275, 206] on link "edit Modifica" at bounding box center [257, 203] width 65 height 21
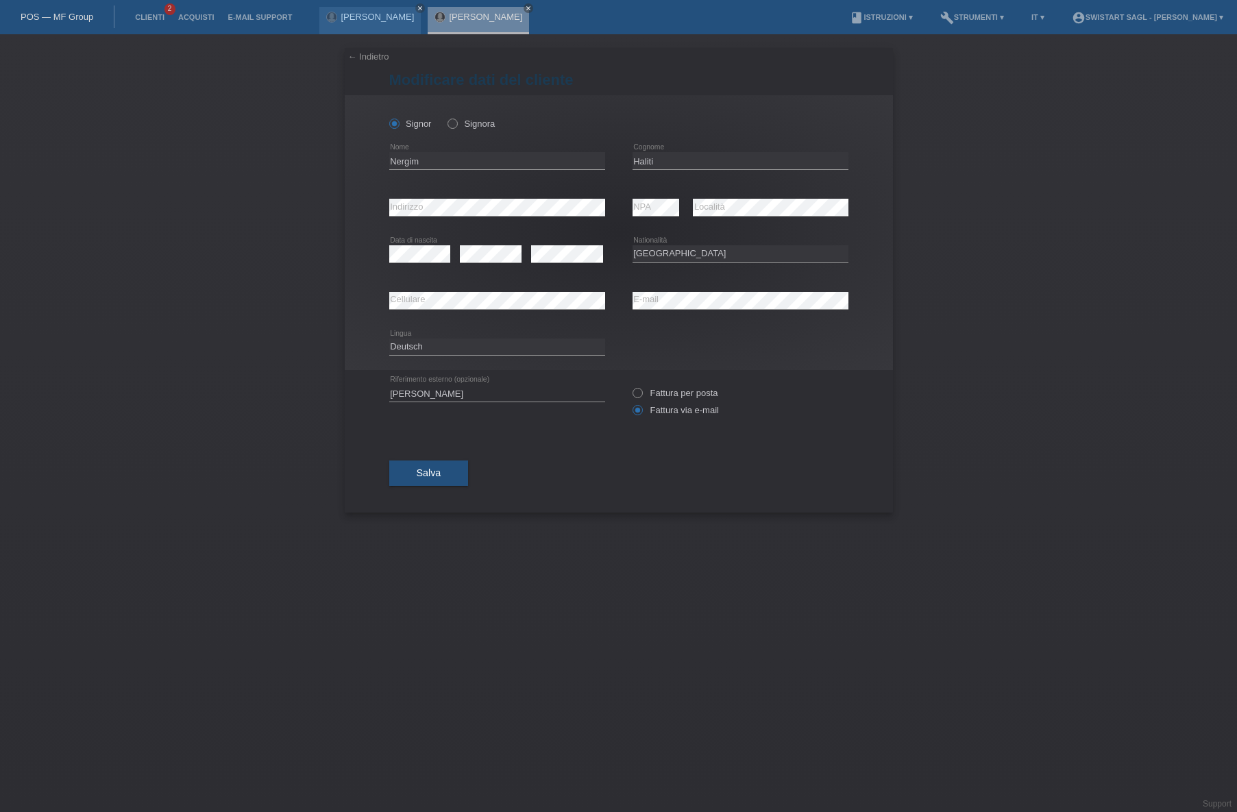
select select "CH"
click at [402, 159] on input "Nergim" at bounding box center [497, 160] width 216 height 17
type input "Florim"
click at [1001, 456] on div "← Indietro Modificare dati del cliente Signor Signora Florim NPA" at bounding box center [618, 423] width 1237 height 778
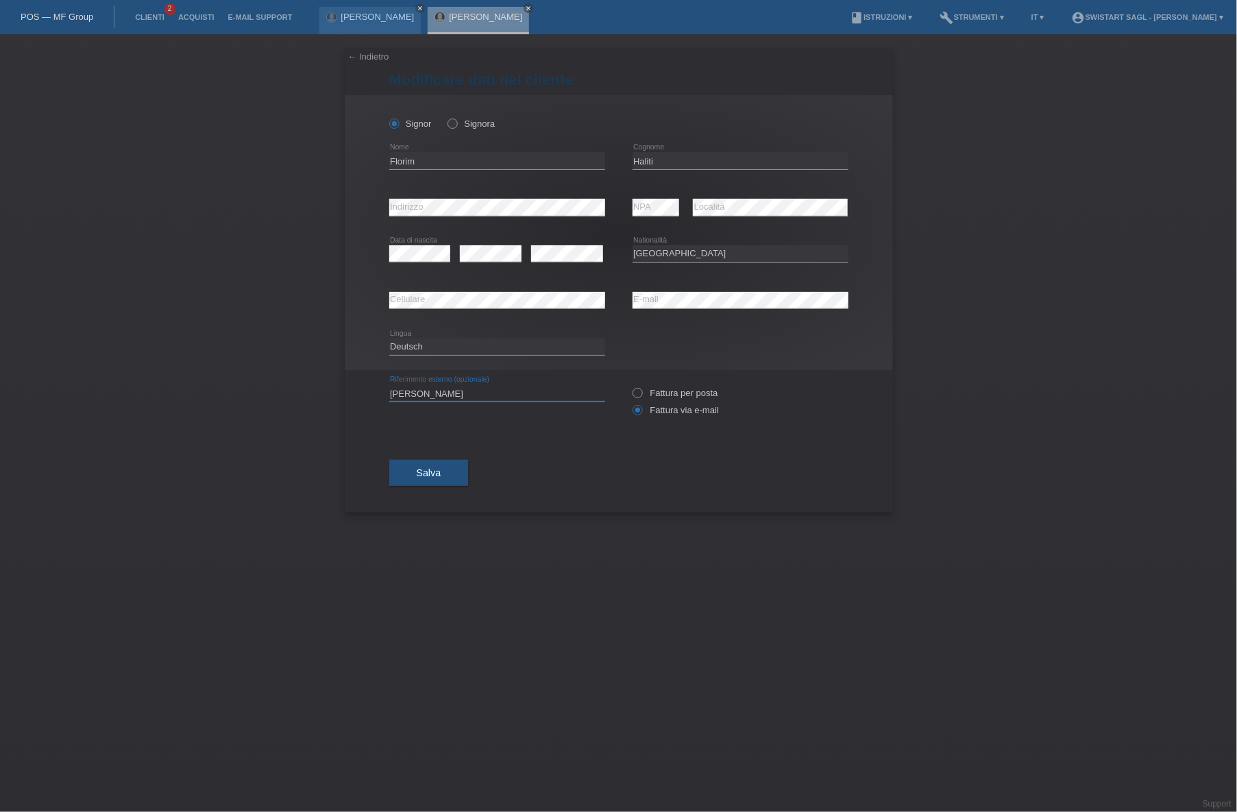
click at [403, 394] on input "Nergim Haliti" at bounding box center [497, 392] width 216 height 17
type input "Florim Haliti"
click at [428, 473] on span "Salva" at bounding box center [429, 472] width 25 height 11
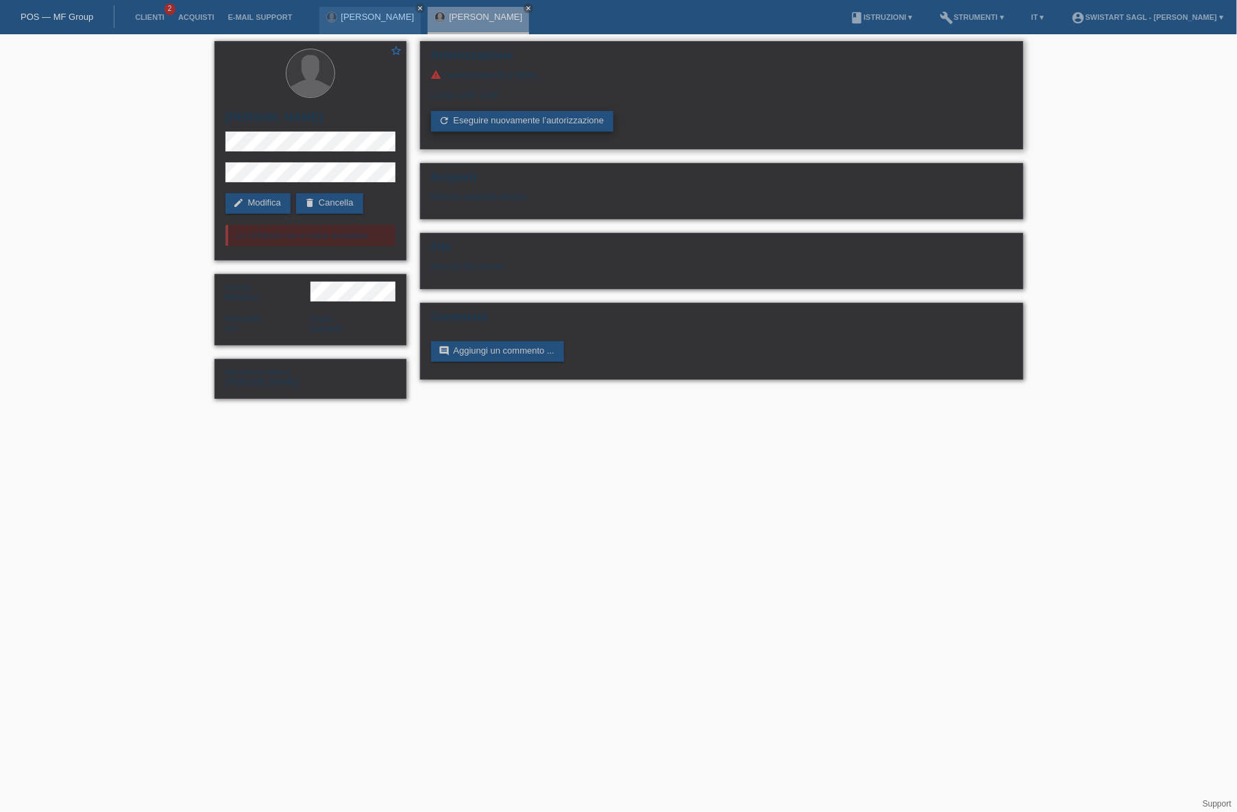
click at [545, 113] on link "refresh Eseguire nuovamente l’autorizzazione" at bounding box center [522, 121] width 183 height 21
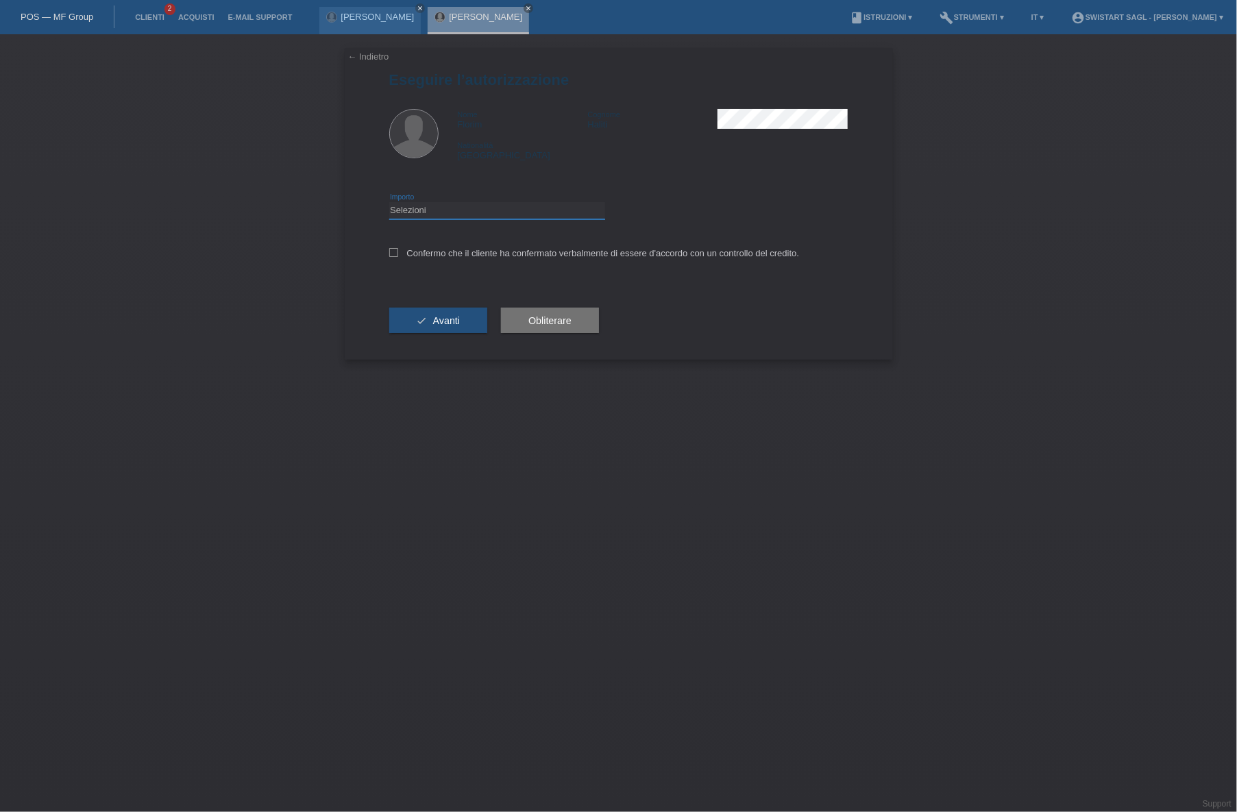
click at [460, 208] on select "Selezioni CHF 1.00 - CHF 499.00 CHF 500.00 - CHF 1'999.00 CHF 2'000.00 - CHF 7'…" at bounding box center [497, 210] width 216 height 16
select select "3"
click at [389, 202] on select "Selezioni CHF 1.00 - CHF 499.00 CHF 500.00 - CHF 1'999.00 CHF 2'000.00 - CHF 7'…" at bounding box center [497, 210] width 216 height 16
click at [412, 253] on label "Confermo che il cliente ha confermato verbalmente di essere d'accordo con un co…" at bounding box center [594, 253] width 410 height 10
click at [398, 253] on input "Confermo che il cliente ha confermato verbalmente di essere d'accordo con un co…" at bounding box center [393, 252] width 9 height 9
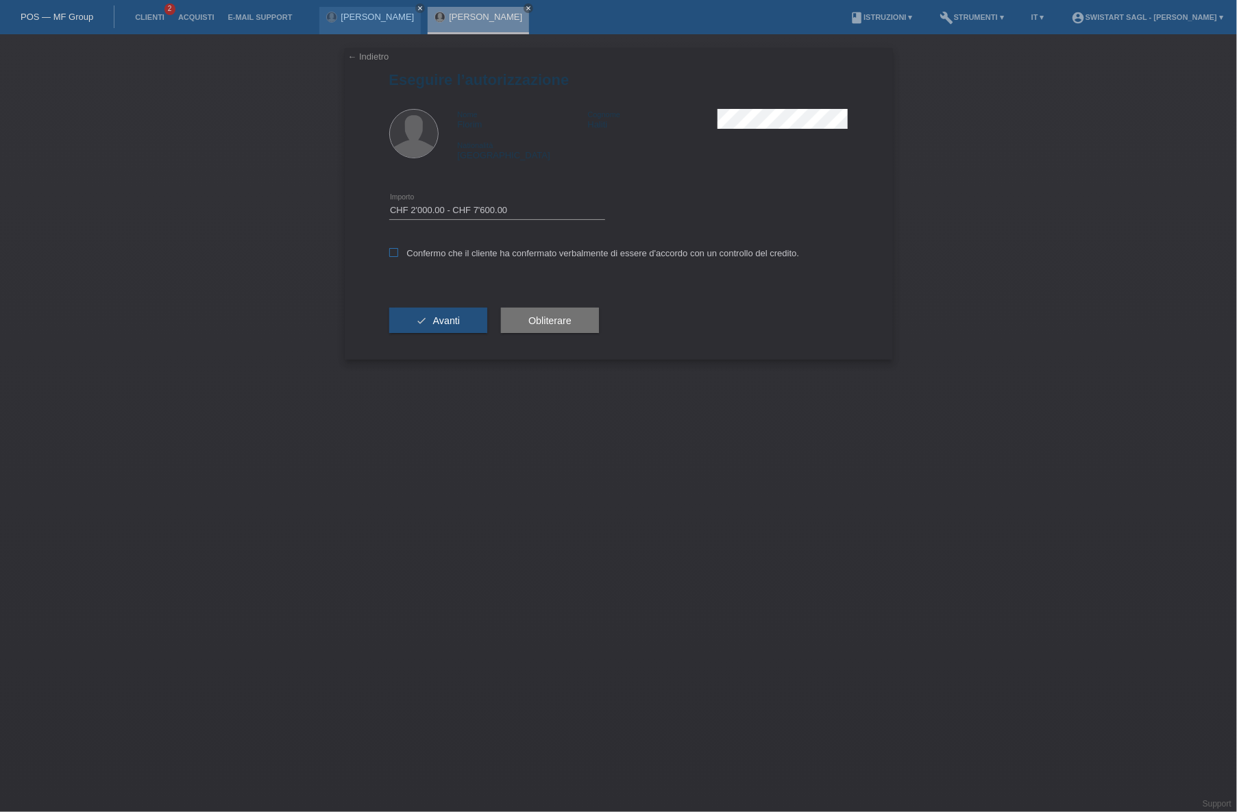
checkbox input "true"
drag, startPoint x: 429, startPoint y: 319, endPoint x: 436, endPoint y: 321, distance: 7.2
click at [430, 319] on button "check Avanti" at bounding box center [438, 321] width 99 height 26
